Goal: Information Seeking & Learning: Find specific fact

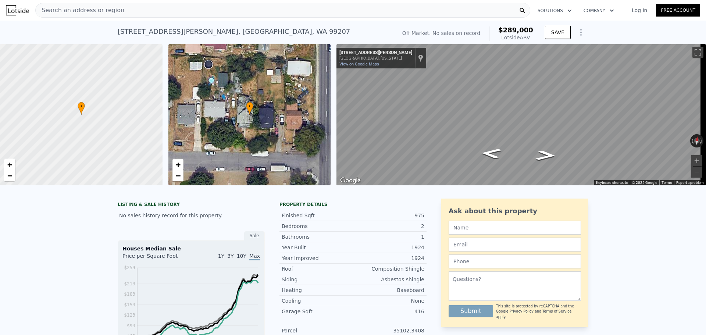
click at [174, 6] on div "Search an address or region" at bounding box center [282, 10] width 495 height 15
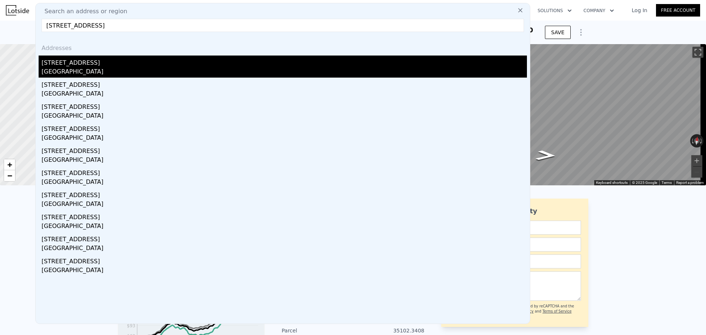
type input "[STREET_ADDRESS]"
click at [132, 64] on div "[STREET_ADDRESS]" at bounding box center [285, 62] width 486 height 12
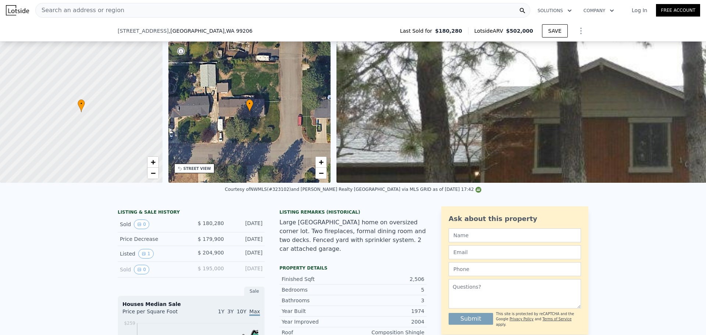
scroll to position [181, 0]
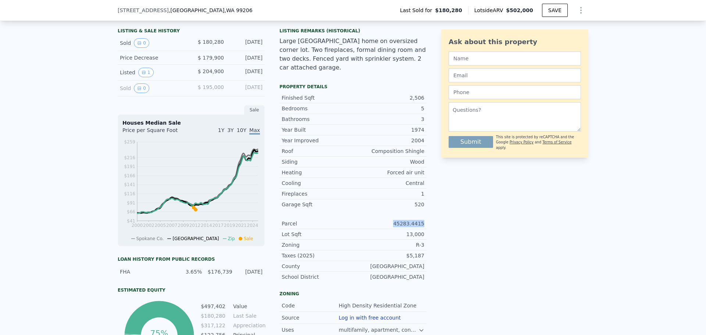
drag, startPoint x: 401, startPoint y: 220, endPoint x: 430, endPoint y: 218, distance: 28.4
click at [430, 218] on div "LISTING & SALE HISTORY Sold 0 $ 180,280 [DATE] Price Decrease $ 179,900 [DATE] …" at bounding box center [353, 229] width 471 height 408
copy div "45283.4415"
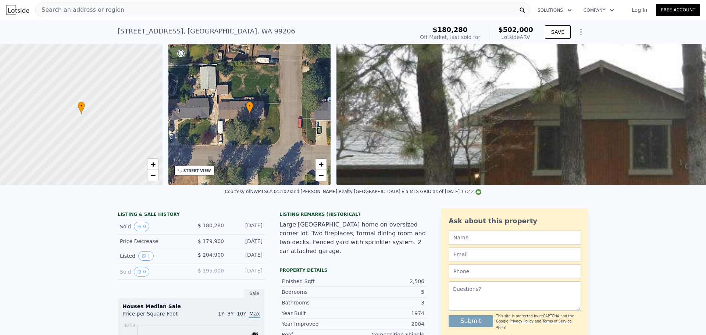
scroll to position [0, 0]
click at [173, 10] on div "Search an address or region" at bounding box center [282, 10] width 495 height 15
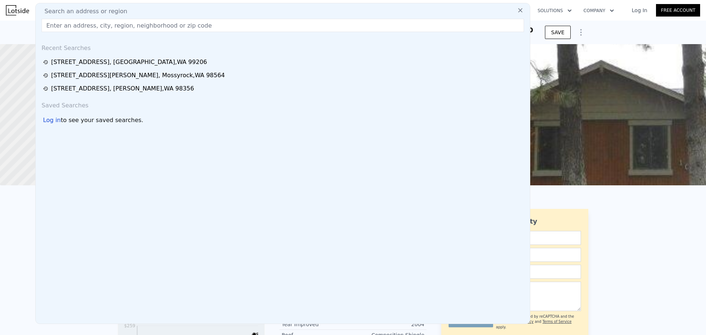
type input "110,000"
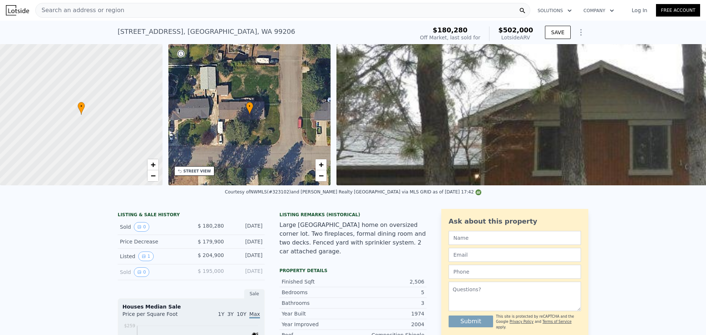
click at [201, 9] on div "Search an address or region" at bounding box center [282, 10] width 495 height 15
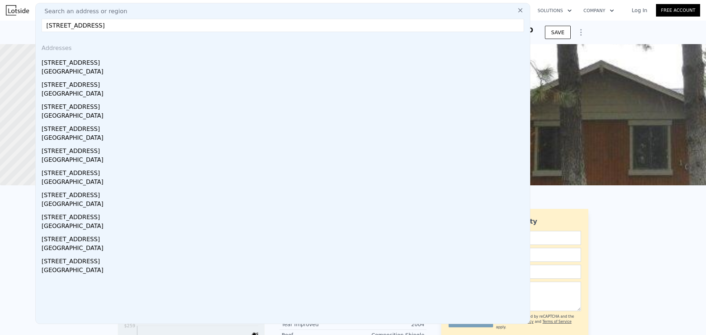
click at [141, 27] on input "[STREET_ADDRESS]" at bounding box center [283, 25] width 483 height 13
click at [208, 20] on input "[STREET_ADDRESS]" at bounding box center [283, 25] width 483 height 13
paste input "1"
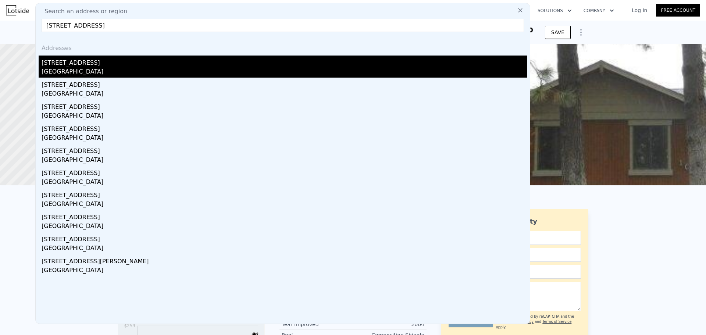
type input "[STREET_ADDRESS]"
click at [147, 59] on div "[STREET_ADDRESS]" at bounding box center [285, 62] width 486 height 12
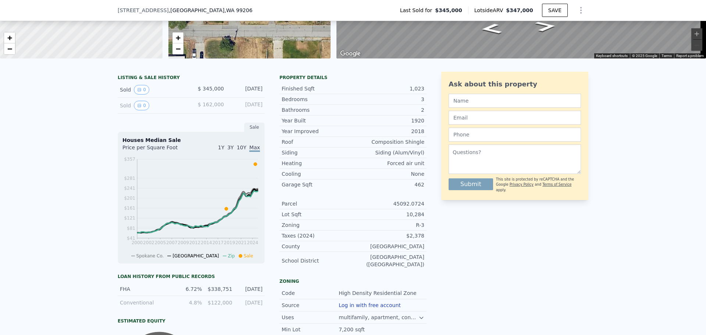
scroll to position [145, 0]
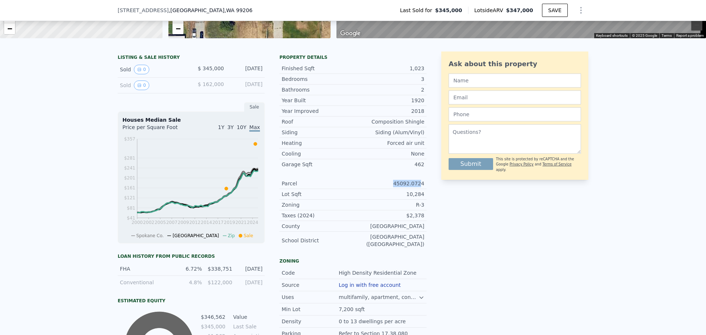
drag, startPoint x: 394, startPoint y: 190, endPoint x: 420, endPoint y: 190, distance: 25.8
click at [420, 187] on div "45092.0724" at bounding box center [388, 183] width 71 height 7
copy div "45092.072"
copy div "45092.0724"
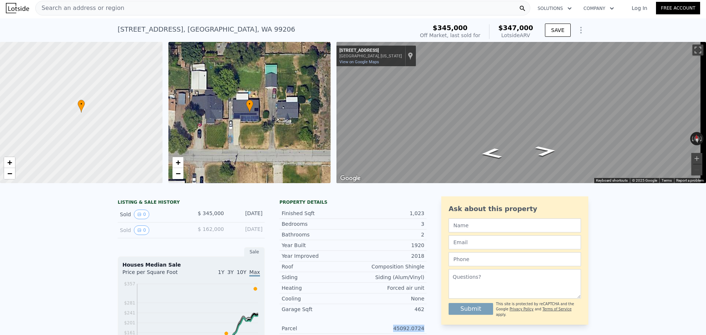
scroll to position [0, 0]
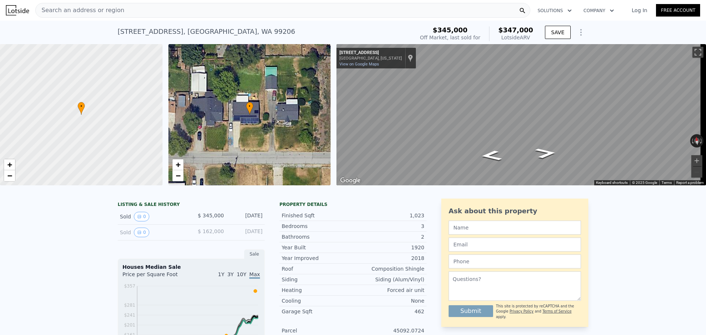
click at [200, 15] on div "Search an address or region" at bounding box center [282, 10] width 495 height 15
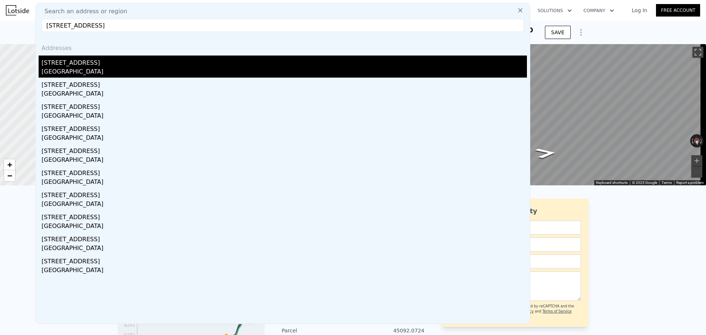
type input "[STREET_ADDRESS]"
click at [167, 58] on div "[STREET_ADDRESS]" at bounding box center [285, 62] width 486 height 12
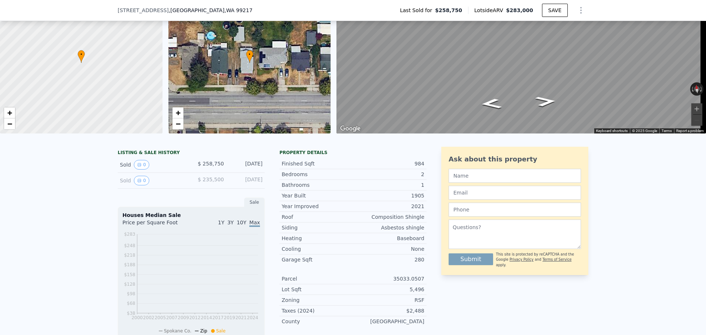
scroll to position [90, 0]
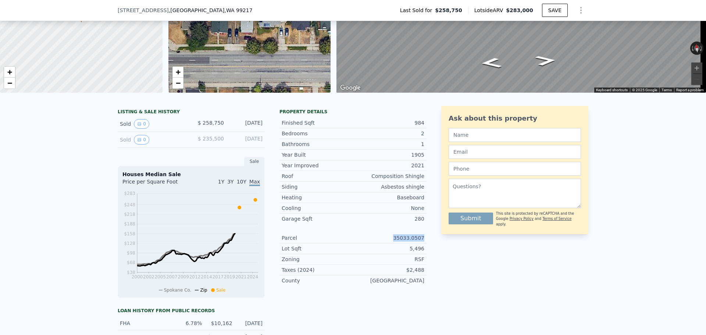
drag, startPoint x: 396, startPoint y: 244, endPoint x: 424, endPoint y: 244, distance: 28.7
click at [424, 244] on div "LISTING & SALE HISTORY Sold 0 $ 258,750 [DATE] Sold 0 $ 235,500 [DATE] Sale Hou…" at bounding box center [353, 278] width 471 height 345
copy div "35033.0507"
